Goal: Task Accomplishment & Management: Manage account settings

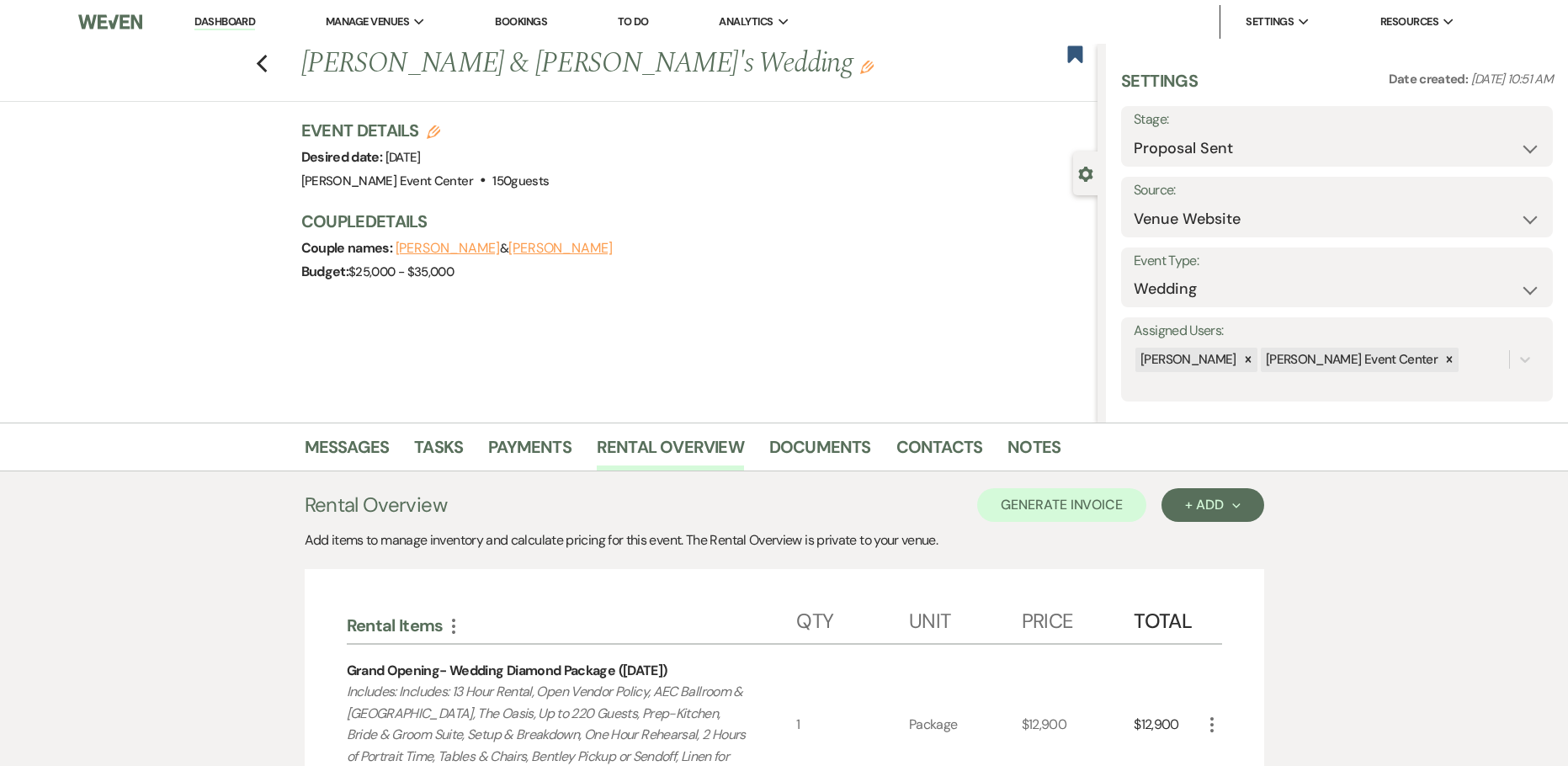
select select "6"
select select "5"
click at [268, 63] on icon "Previous" at bounding box center [262, 64] width 13 height 20
select select "6"
select select "8"
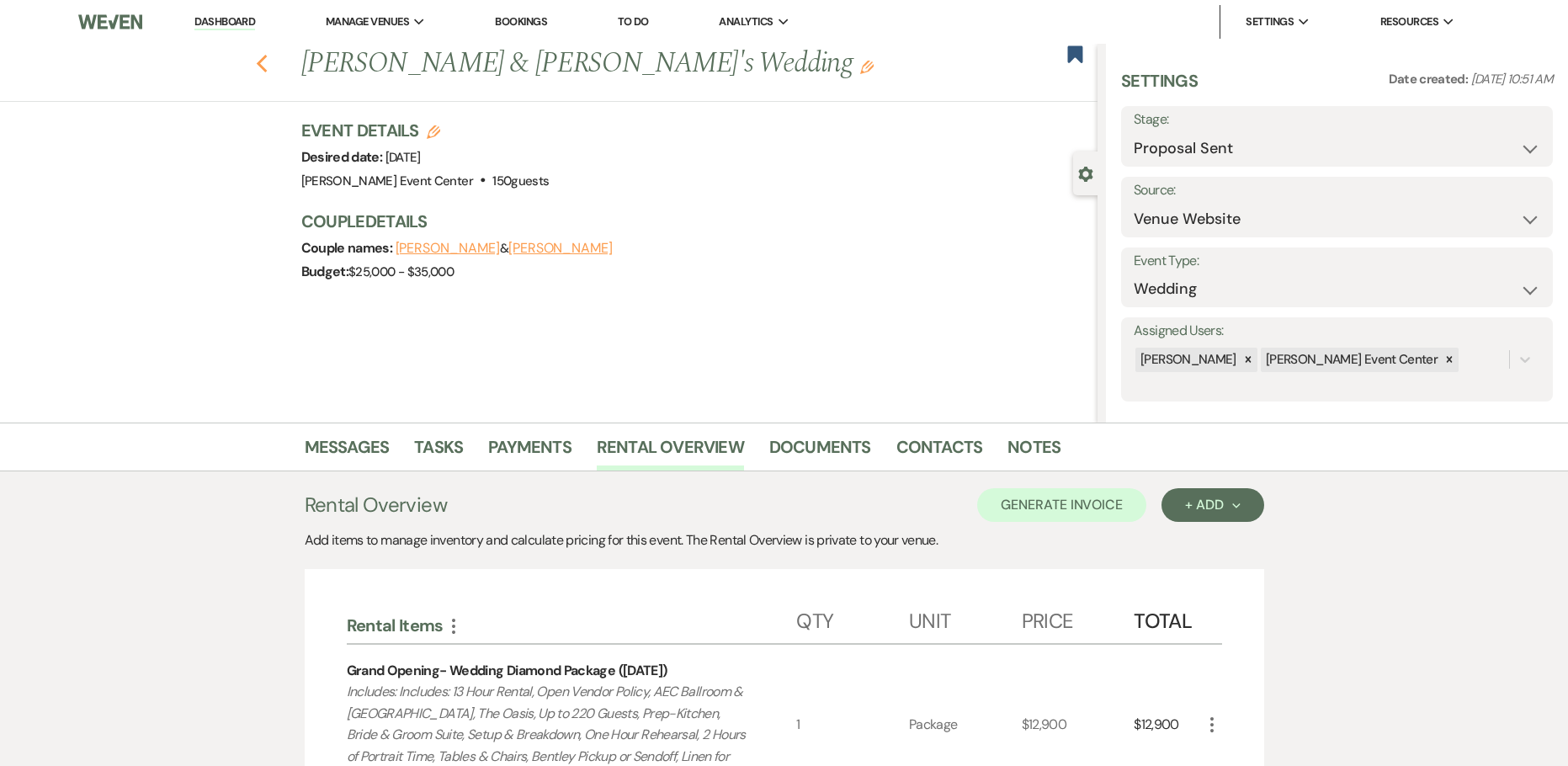
select select "5"
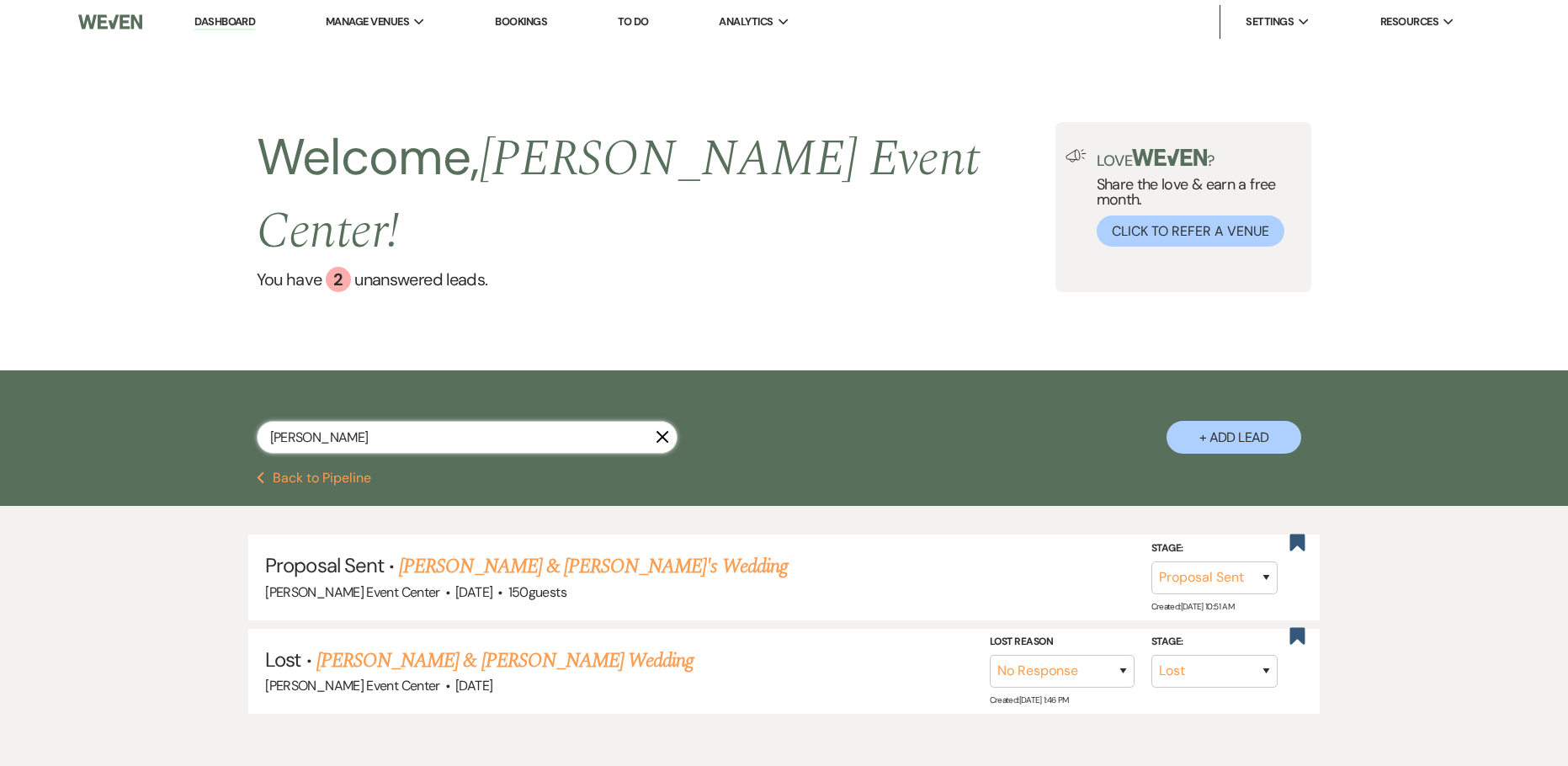
click at [0, 392] on html "Dashboard Manage Venues Expand [PERSON_NAME] Event Center Bookings To Do Analyt…" at bounding box center [784, 426] width 1568 height 852
paste input "[PERSON_NAME]"
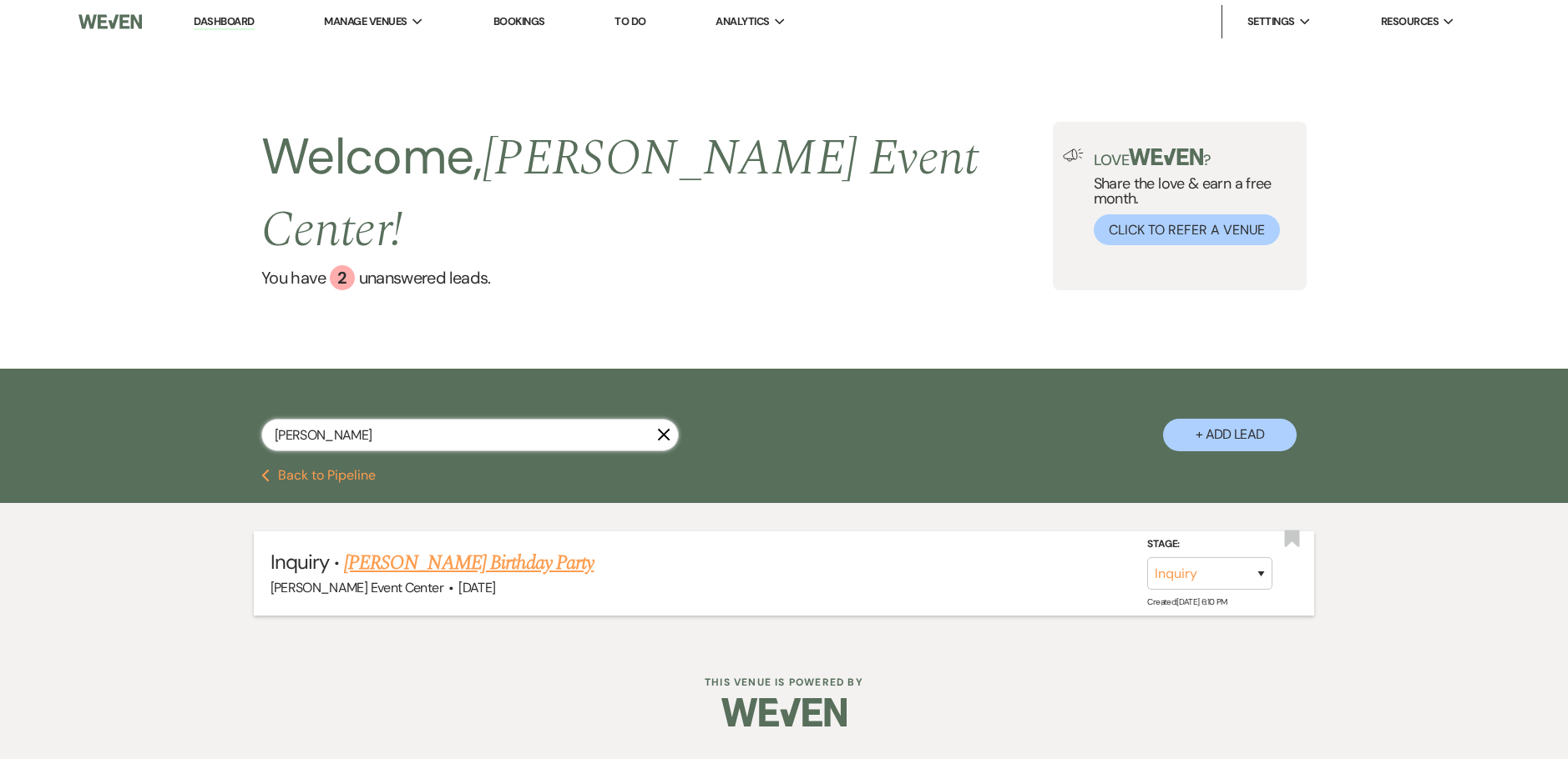
type input "[PERSON_NAME]"
click at [442, 549] on link "[PERSON_NAME] Birthday Party" at bounding box center [469, 563] width 250 height 30
select select "5"
select select "4"
